Goal: Find specific page/section: Find specific page/section

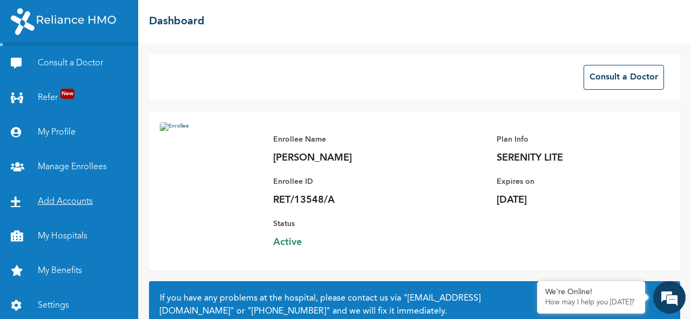
scroll to position [36, 0]
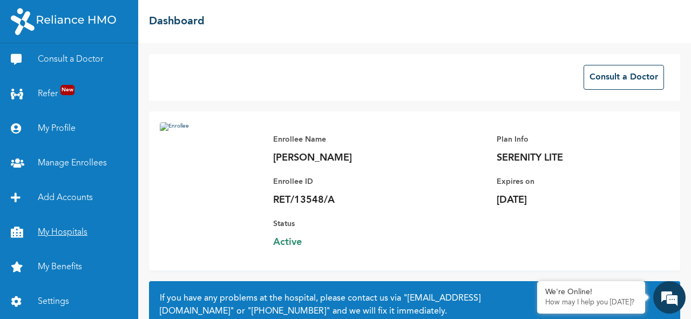
click at [53, 232] on link "My Hospitals" at bounding box center [69, 232] width 138 height 35
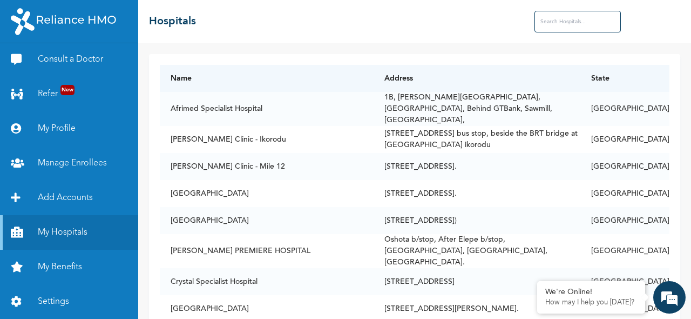
click at [559, 25] on input "text" at bounding box center [578, 22] width 86 height 22
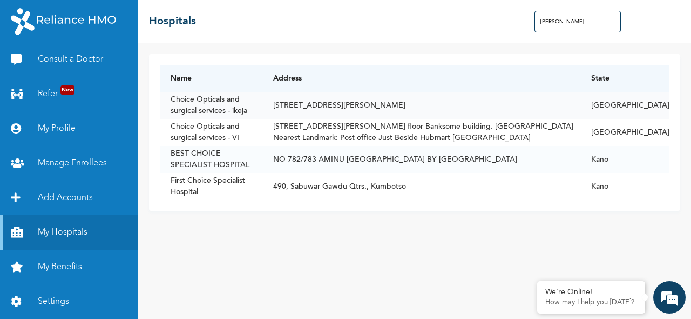
type input "[PERSON_NAME]"
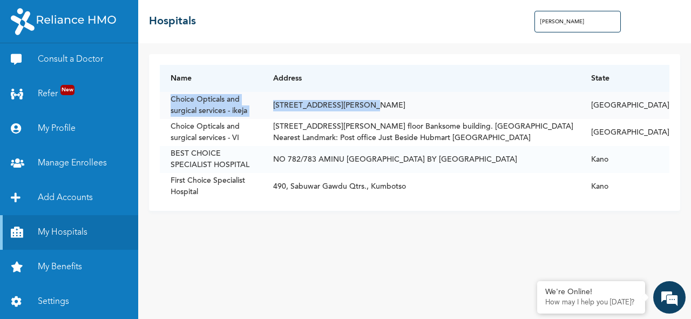
drag, startPoint x: 170, startPoint y: 99, endPoint x: 397, endPoint y: 105, distance: 227.5
click at [397, 105] on tr "Choice Opticals and surgical services - ikeja [STREET_ADDRESS][PERSON_NAME][PER…" at bounding box center [415, 105] width 510 height 27
copy tr "Choice Opticals and surgical services - ikeja [STREET_ADDRESS][PERSON_NAME]"
click at [62, 262] on link "My Benefits" at bounding box center [69, 267] width 138 height 35
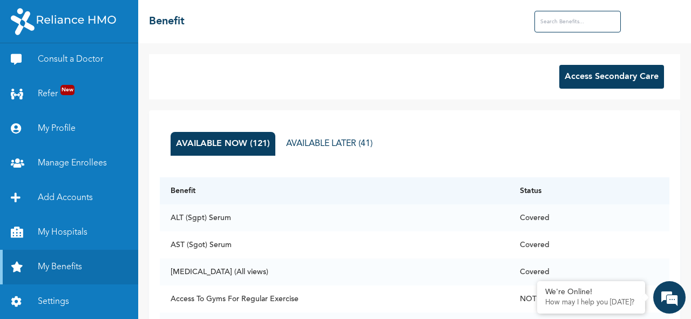
click at [586, 23] on input "text" at bounding box center [578, 22] width 86 height 22
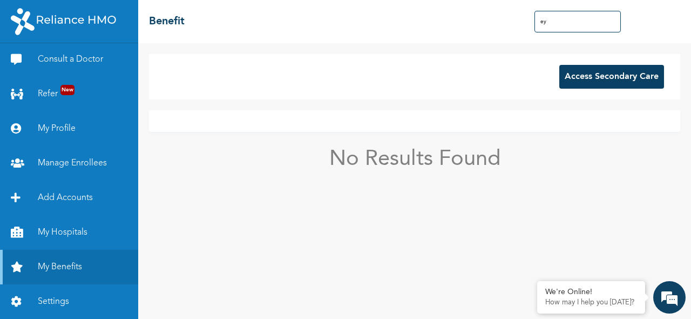
type input "e"
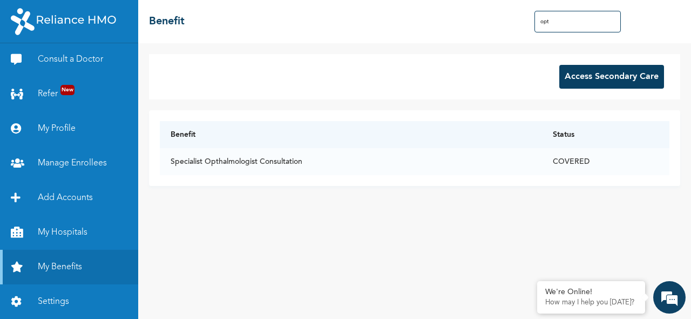
click at [591, 23] on input "opt" at bounding box center [578, 22] width 86 height 22
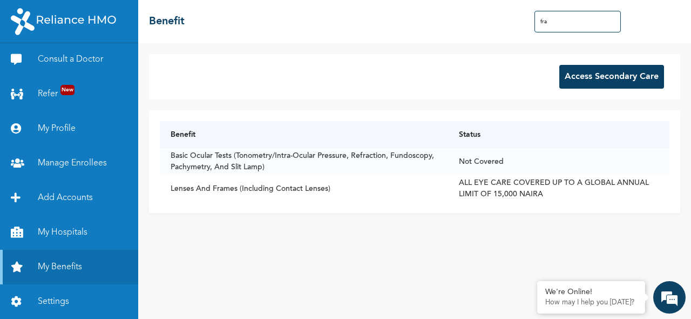
type input "fra"
